Goal: Transaction & Acquisition: Purchase product/service

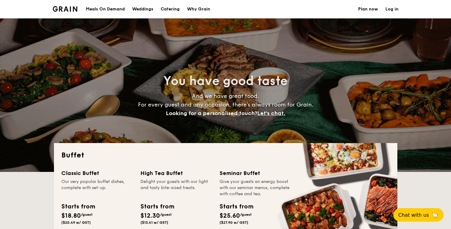
select select
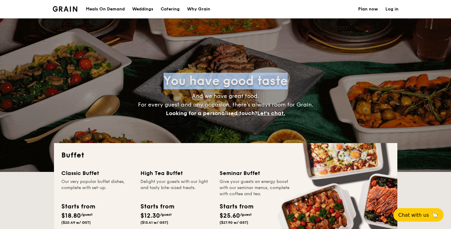
click at [152, 98] on div "You have good taste And we have great food. For every guest and any occasion, t…" at bounding box center [225, 94] width 343 height 153
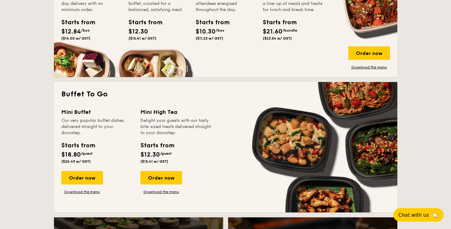
scroll to position [332, 0]
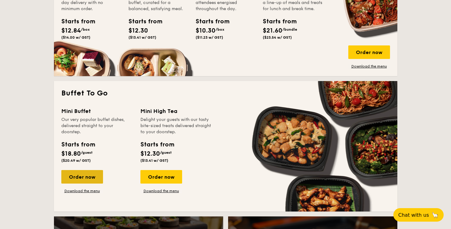
click at [98, 174] on div "Order now" at bounding box center [82, 176] width 42 height 13
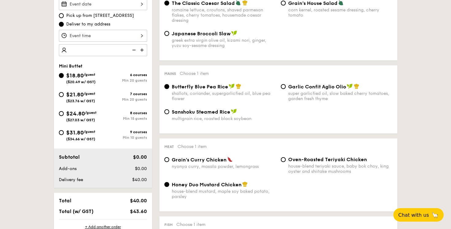
scroll to position [188, 0]
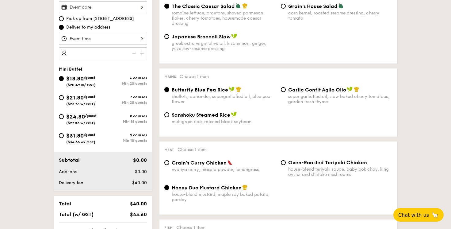
select select
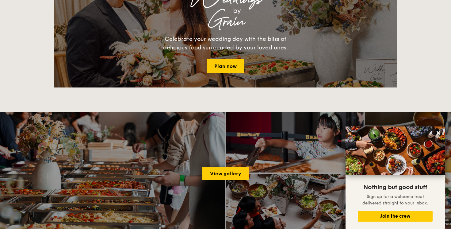
scroll to position [694, 0]
